Goal: Register for event/course

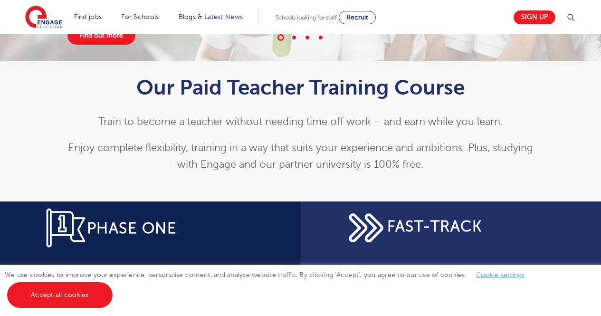
scroll to position [173, 0]
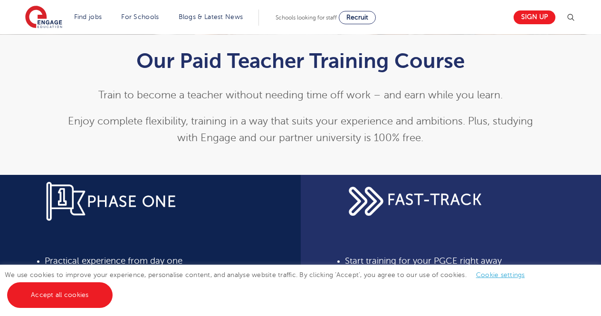
click at [355, 133] on span "Enjoy complete flexibility, training in a way that suits your experience and am…" at bounding box center [300, 129] width 465 height 28
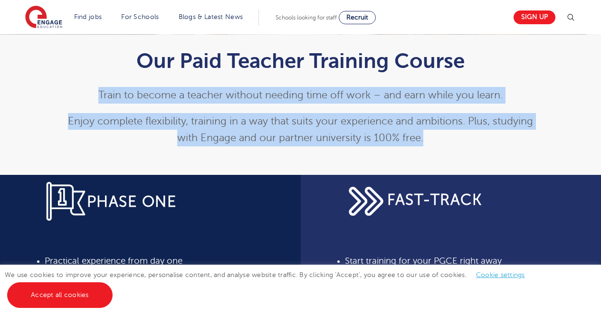
drag, startPoint x: 355, startPoint y: 133, endPoint x: 353, endPoint y: 96, distance: 37.1
click at [353, 96] on div "Our Paid Teacher Training Course Train to become a teacher without needing time…" at bounding box center [300, 97] width 466 height 97
click at [353, 96] on span "Train to become a teacher without needing time off work – and earn while you le…" at bounding box center [300, 94] width 404 height 11
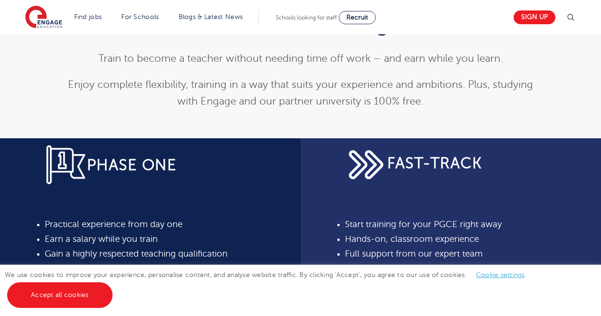
scroll to position [323, 0]
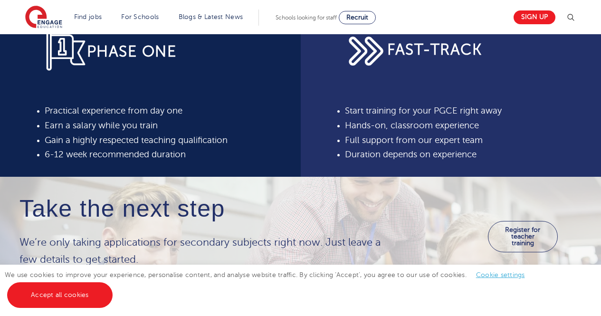
click at [174, 94] on p at bounding box center [150, 88] width 211 height 12
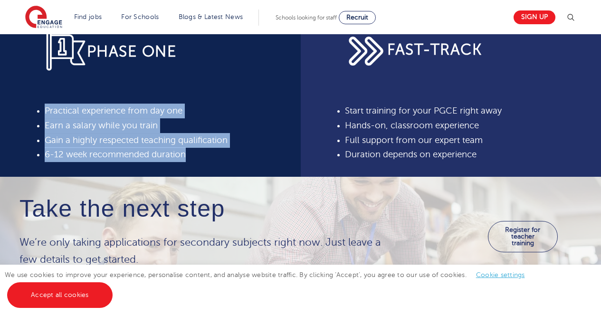
drag, startPoint x: 174, startPoint y: 112, endPoint x: 242, endPoint y: 189, distance: 102.7
click at [242, 189] on div "PHASE ONE Practical experience from day one Earn a salary while you train Gain …" at bounding box center [149, 101] width 223 height 194
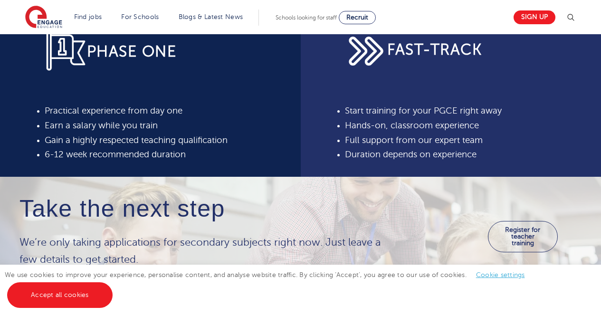
click at [150, 60] on span "PHASE ONE" at bounding box center [132, 52] width 90 height 17
click at [87, 66] on img at bounding box center [66, 51] width 42 height 42
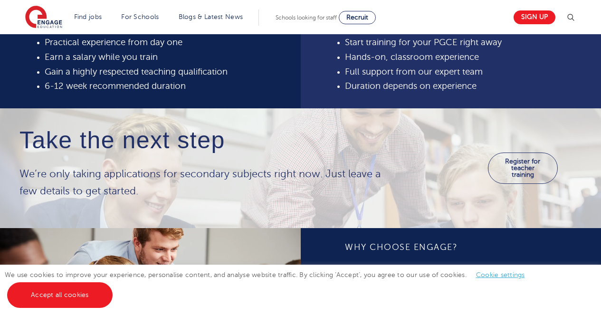
scroll to position [471, 0]
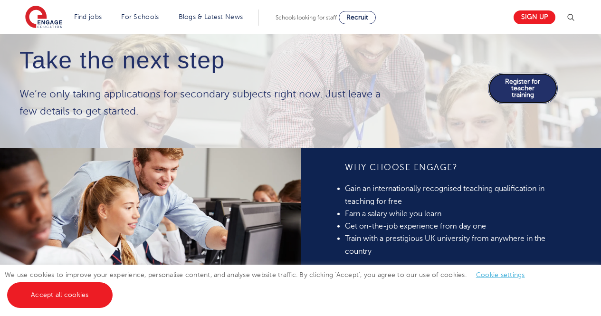
click at [524, 104] on link "Register for teacher training" at bounding box center [523, 88] width 70 height 31
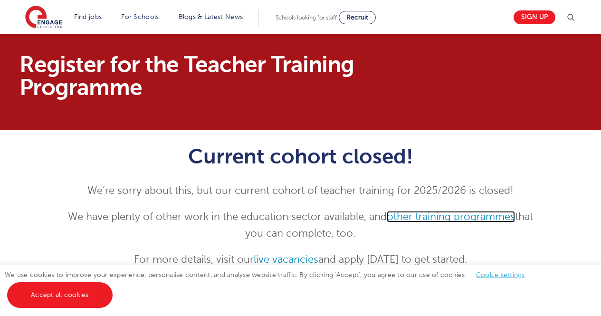
click at [503, 218] on link "other training programmes" at bounding box center [451, 216] width 128 height 11
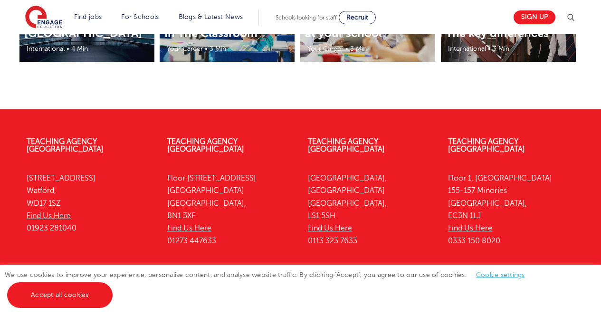
scroll to position [1184, 0]
